Goal: Navigation & Orientation: Find specific page/section

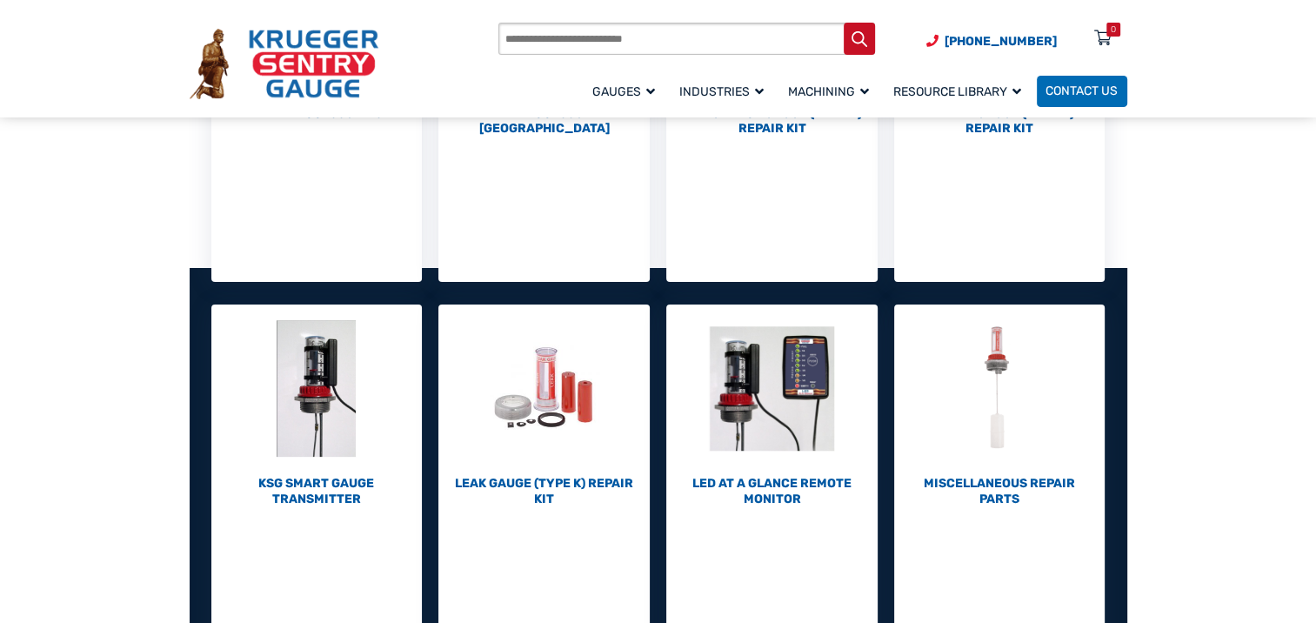
scroll to position [440, 0]
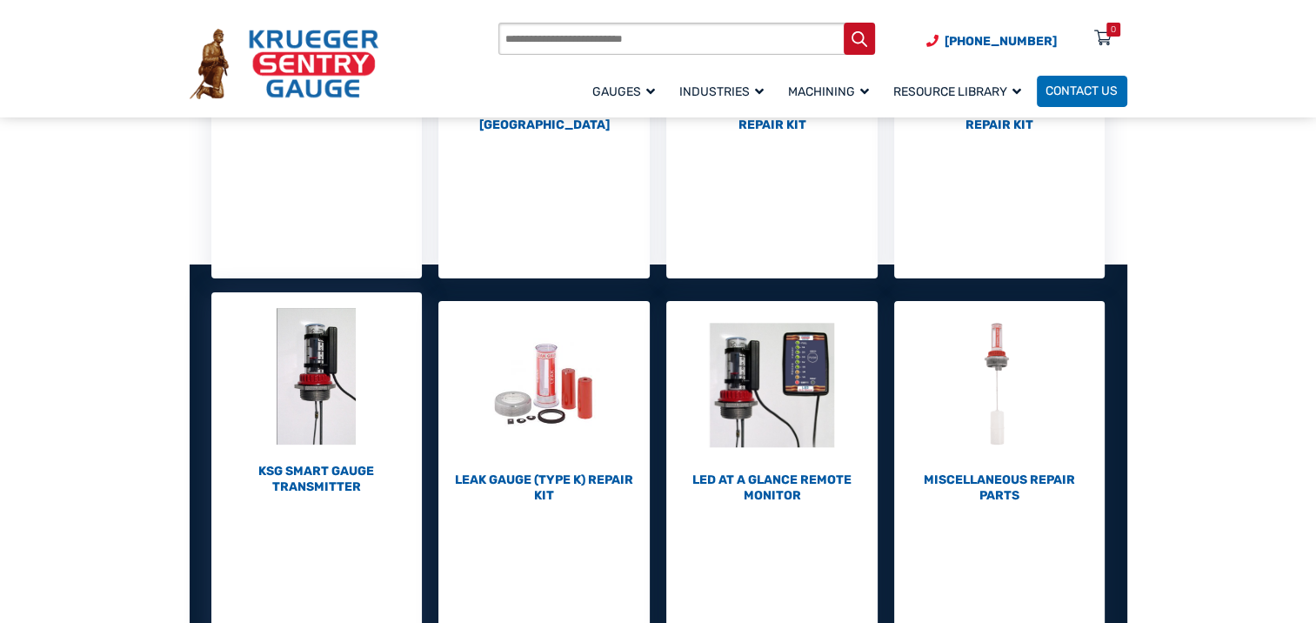
click at [297, 374] on img "Visit product category KSG Smart Gauge Transmitter" at bounding box center [316, 376] width 211 height 168
